Goal: Task Accomplishment & Management: Use online tool/utility

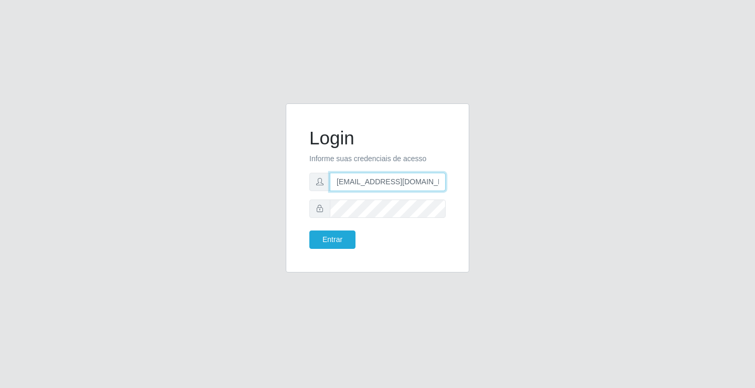
click at [443, 180] on input "[EMAIL_ADDRESS][DOMAIN_NAME]" at bounding box center [388, 182] width 116 height 18
type input "a"
type input "[EMAIL_ADDRESS][DOMAIN_NAME]"
click at [309, 230] on button "Entrar" at bounding box center [332, 239] width 46 height 18
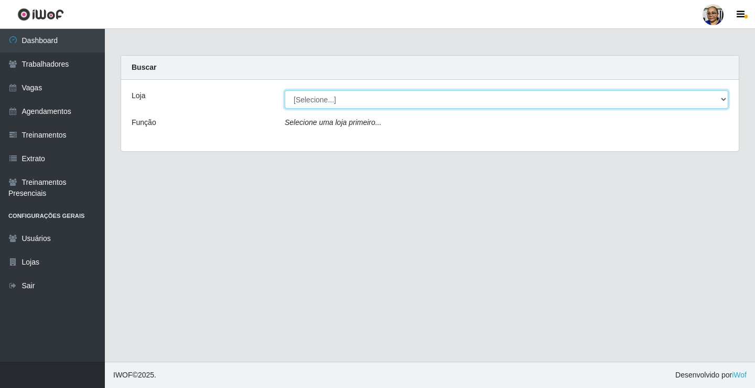
click at [723, 99] on select "[Selecione...] Mercadinho [GEOGRAPHIC_DATA]" at bounding box center [507, 99] width 444 height 18
select select "345"
click at [285, 90] on select "[Selecione...] Mercadinho [GEOGRAPHIC_DATA]" at bounding box center [507, 99] width 444 height 18
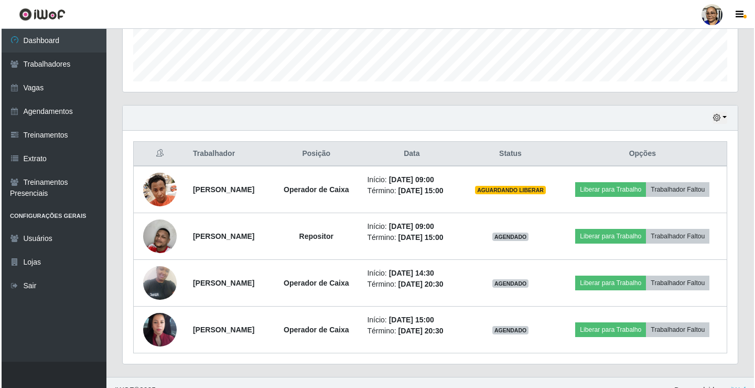
scroll to position [309, 0]
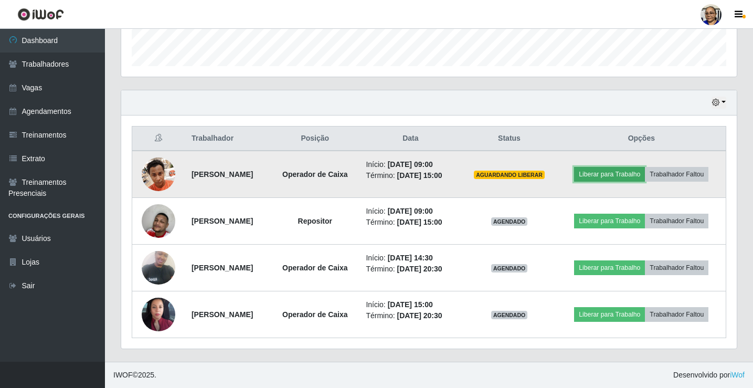
click at [625, 177] on button "Liberar para Trabalho" at bounding box center [609, 174] width 71 height 15
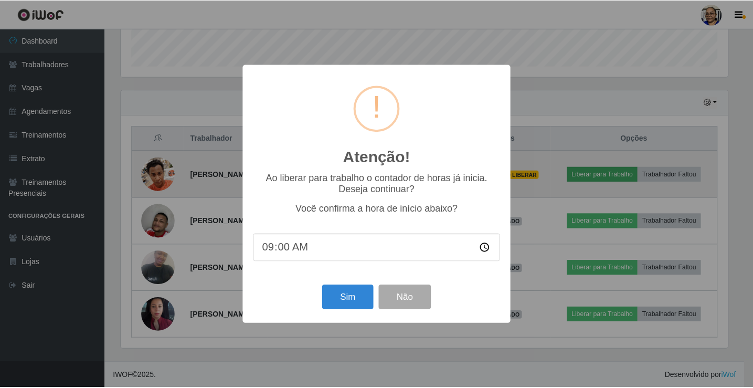
scroll to position [218, 609]
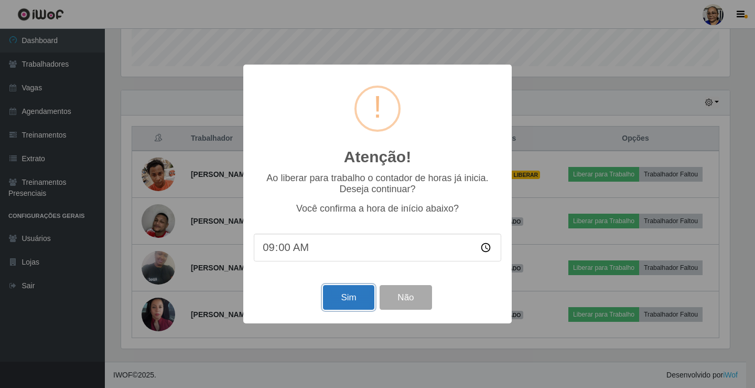
click at [344, 299] on button "Sim" at bounding box center [348, 297] width 51 height 25
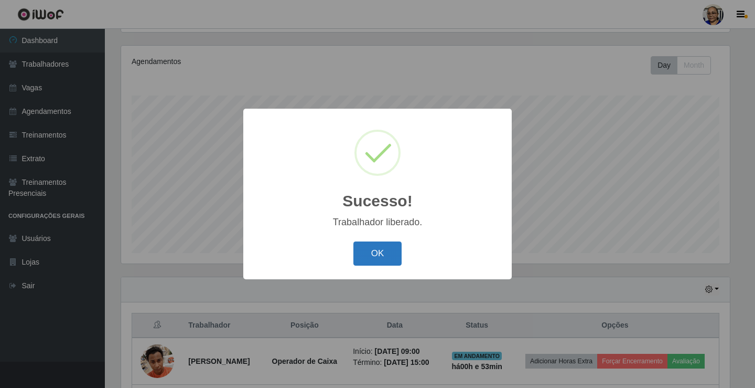
click at [382, 251] on button "OK" at bounding box center [378, 253] width 49 height 25
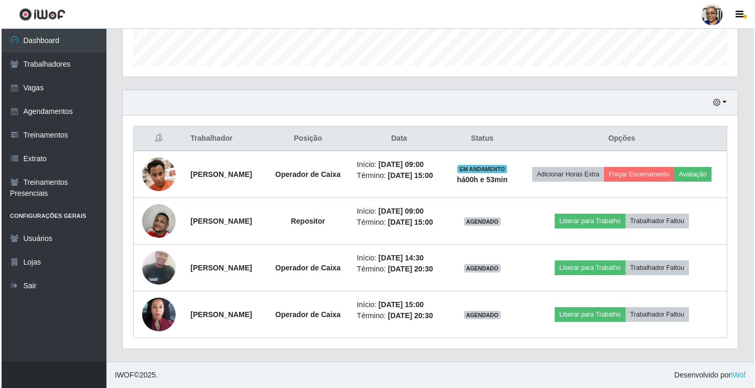
scroll to position [340, 0]
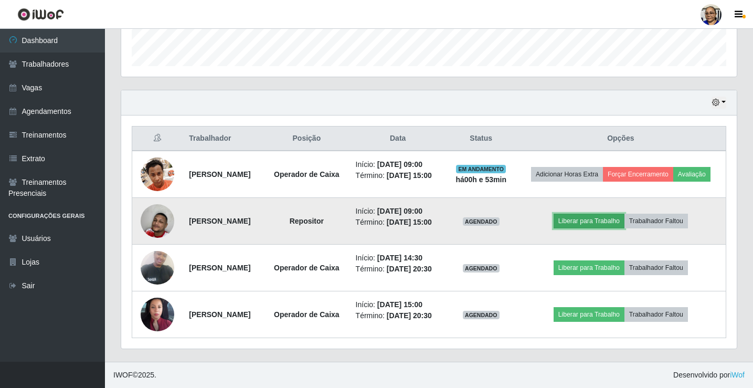
click at [601, 213] on button "Liberar para Trabalho" at bounding box center [588, 220] width 71 height 15
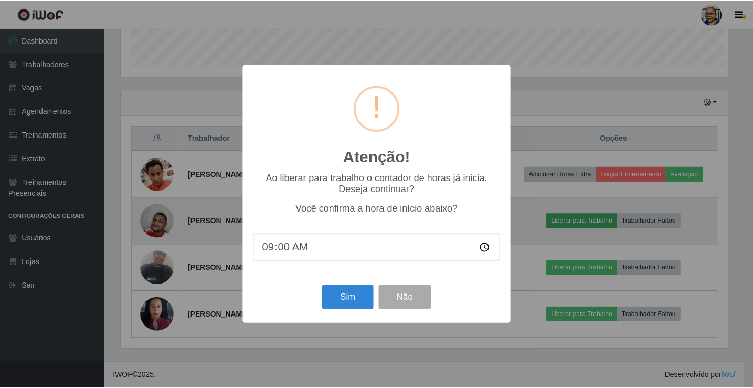
scroll to position [218, 609]
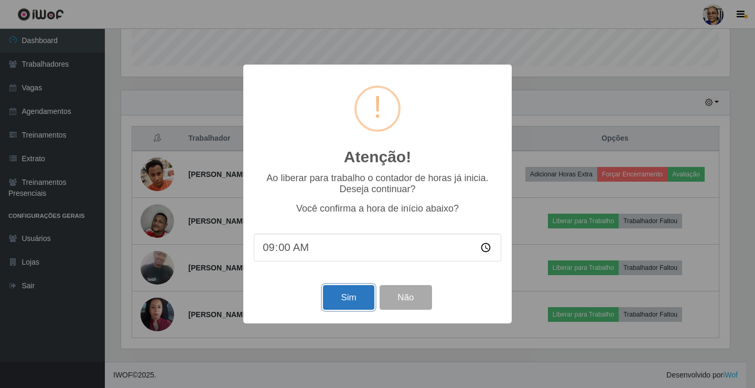
click at [341, 298] on button "Sim" at bounding box center [348, 297] width 51 height 25
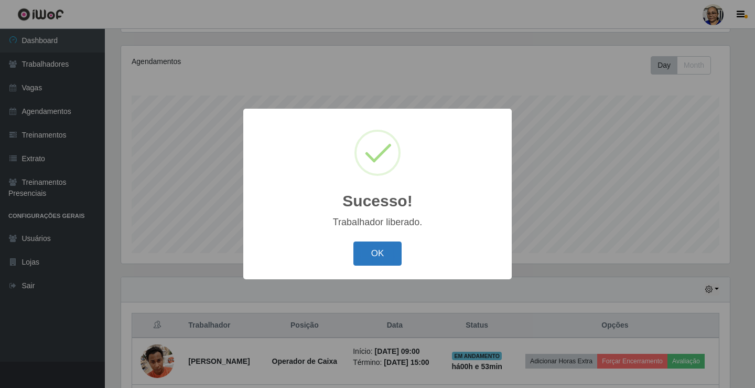
click at [386, 244] on button "OK" at bounding box center [378, 253] width 49 height 25
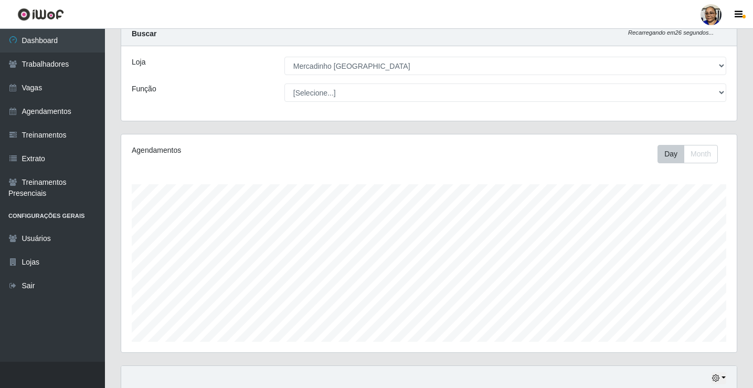
scroll to position [0, 0]
